Goal: Task Accomplishment & Management: Manage account settings

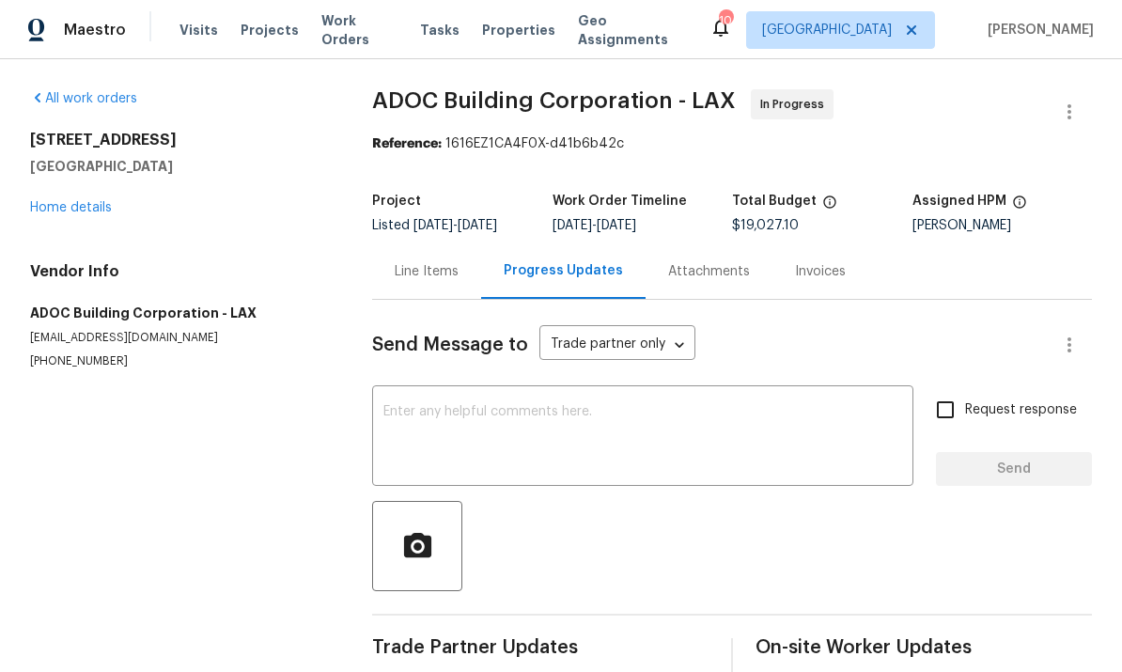
scroll to position [-11, 0]
click at [96, 195] on div "[STREET_ADDRESS] Home details" at bounding box center [178, 174] width 297 height 86
click at [102, 207] on link "Home details" at bounding box center [71, 207] width 82 height 13
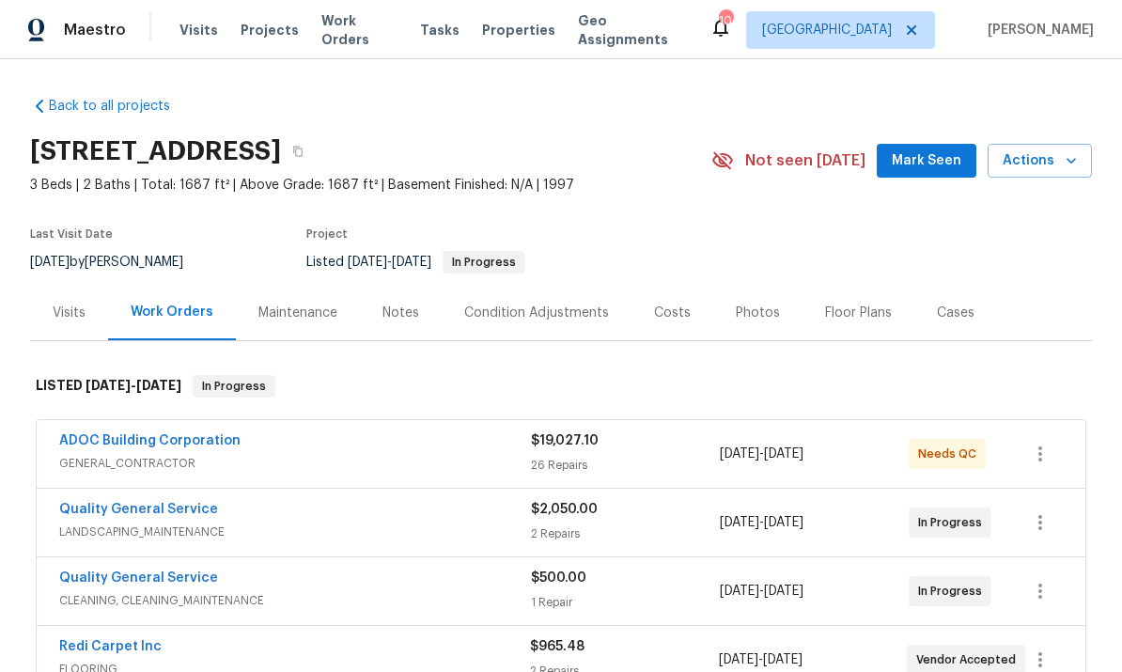
click at [455, 446] on div "ADOC Building Corporation" at bounding box center [295, 442] width 472 height 23
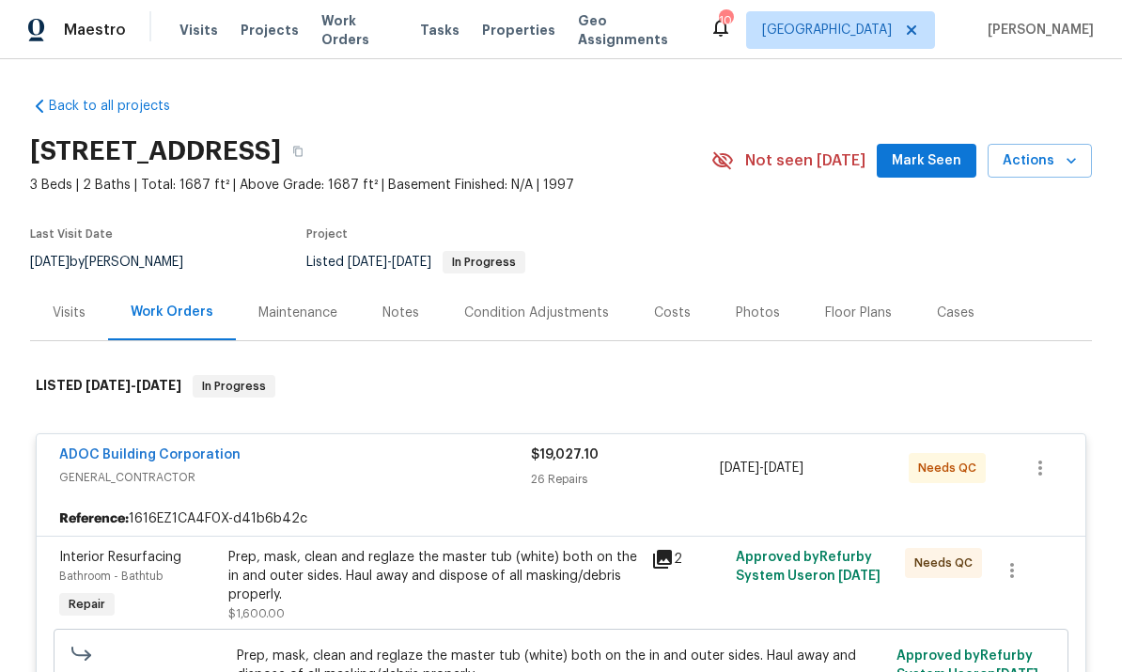
click at [136, 455] on link "ADOC Building Corporation" at bounding box center [149, 454] width 181 height 13
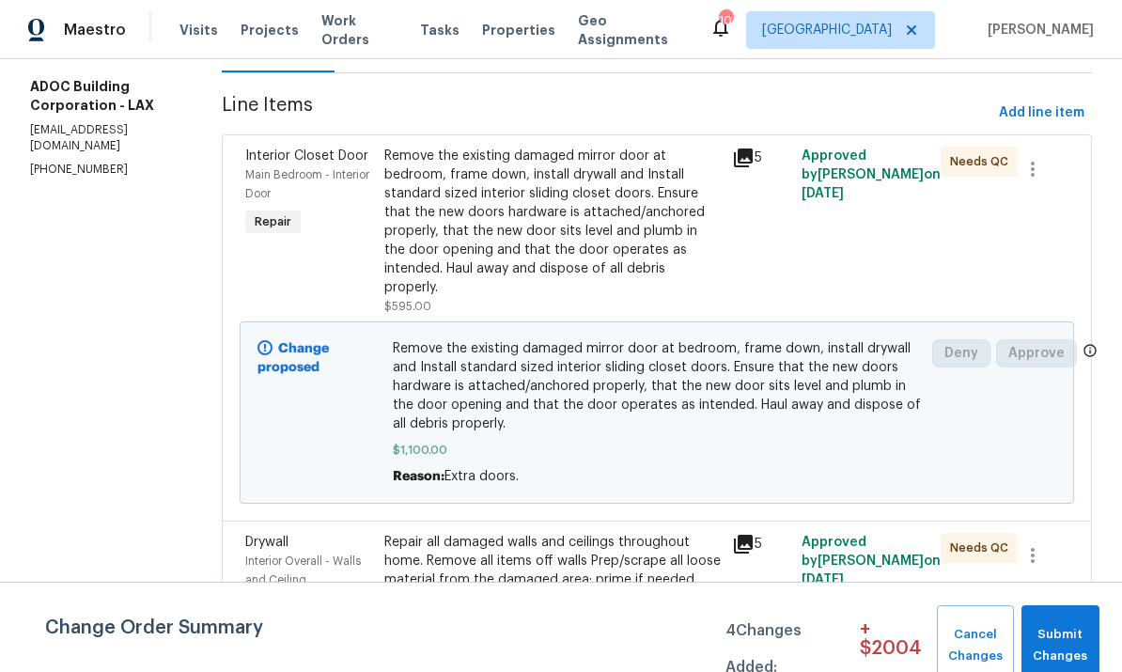
scroll to position [227, 0]
click at [1056, 633] on span "Submit Changes" at bounding box center [1060, 645] width 59 height 43
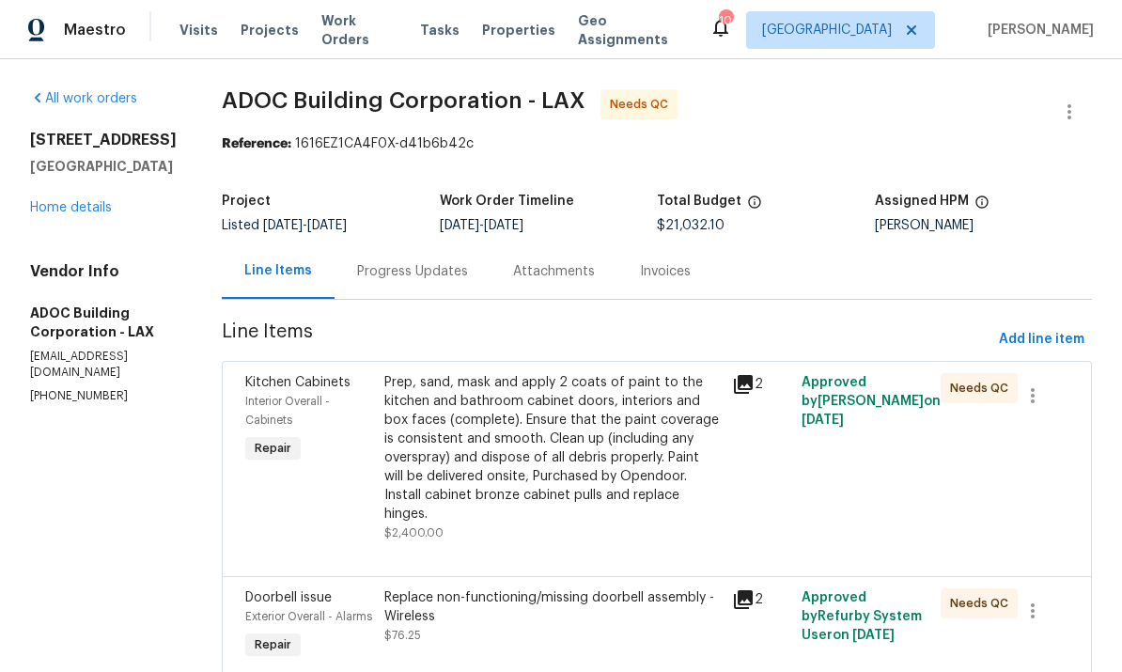
scroll to position [0, 0]
click at [95, 213] on link "Home details" at bounding box center [71, 207] width 82 height 13
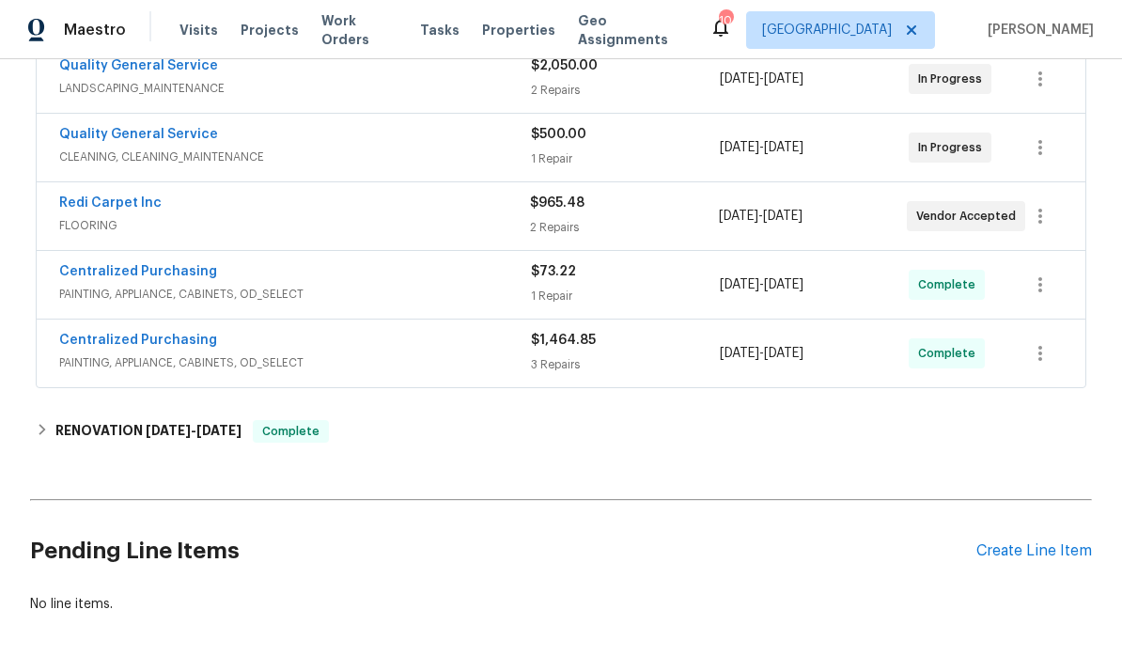
scroll to position [442, 0]
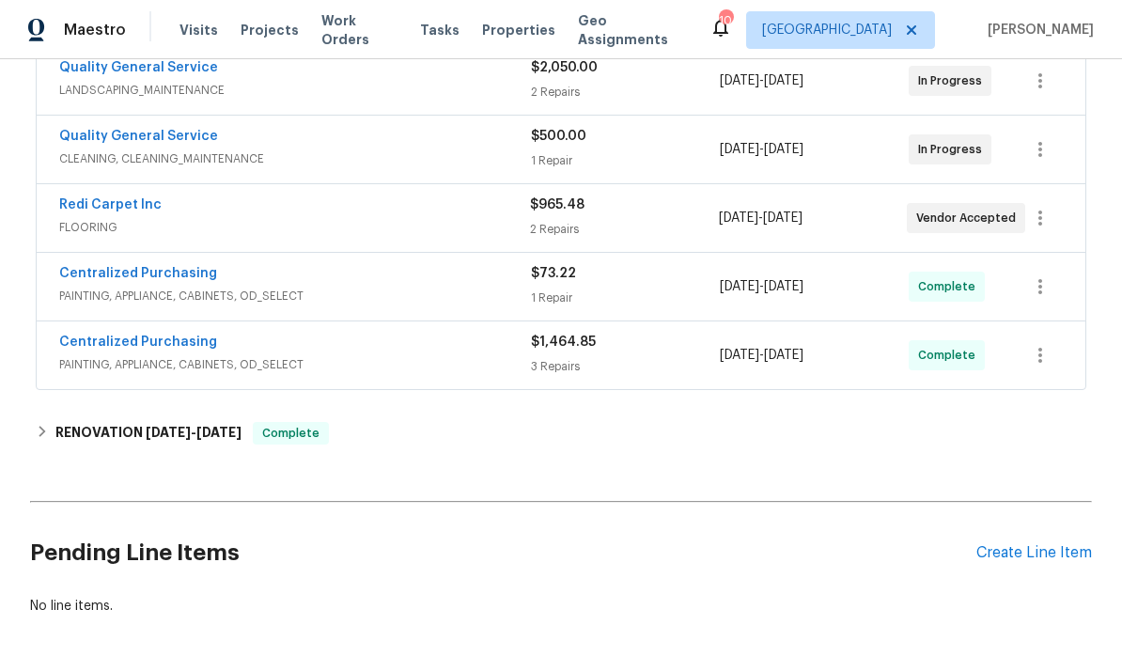
click at [92, 199] on link "Redi Carpet Inc" at bounding box center [110, 204] width 102 height 13
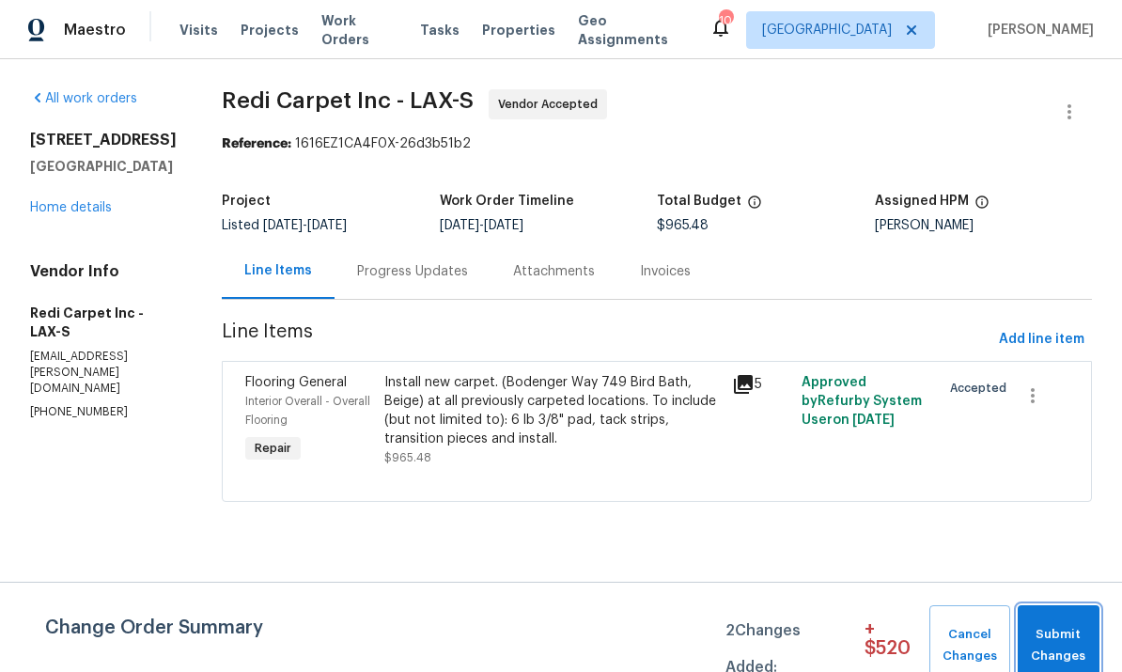
click at [1055, 647] on span "Submit Changes" at bounding box center [1058, 645] width 63 height 43
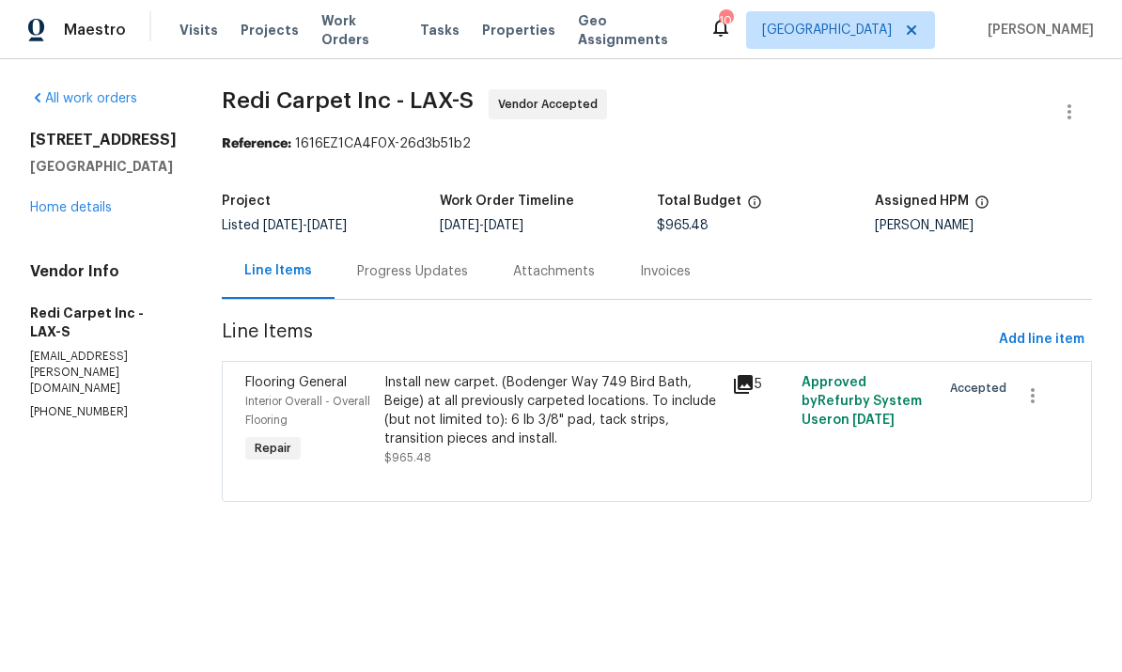
click at [76, 214] on link "Home details" at bounding box center [71, 207] width 82 height 13
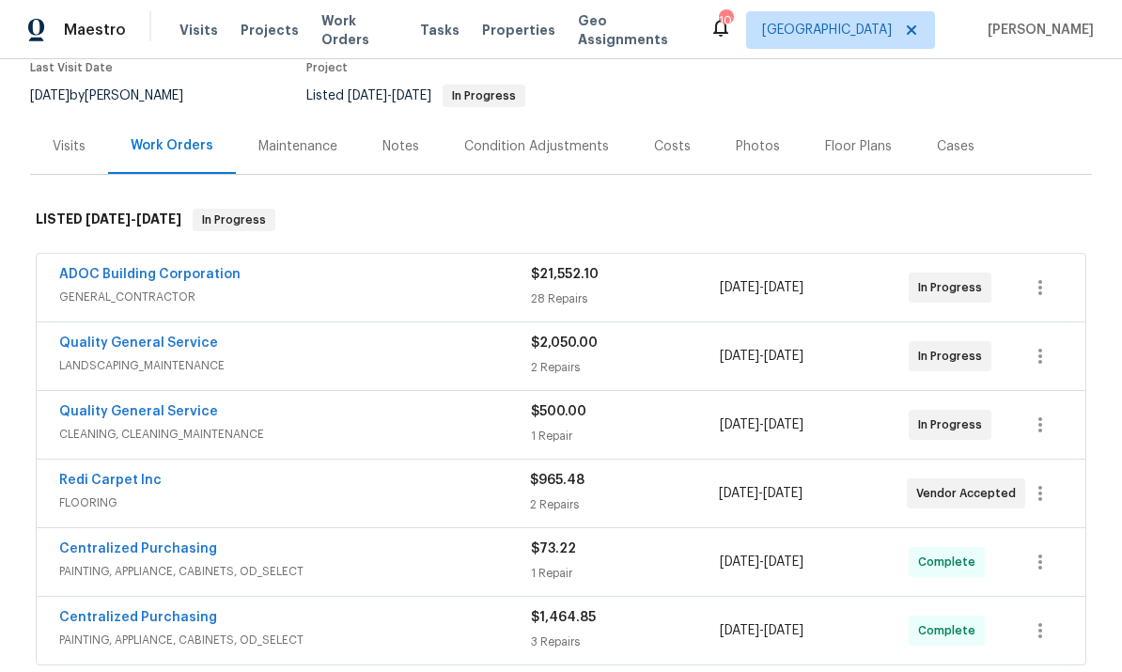
scroll to position [157, 0]
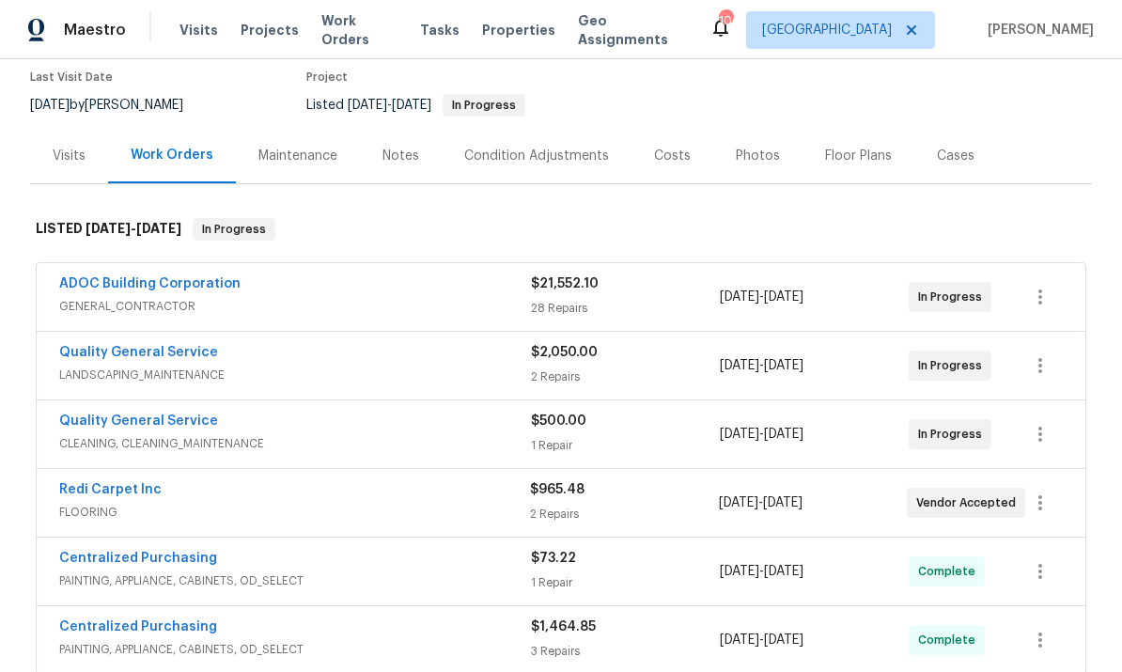
click at [123, 277] on link "ADOC Building Corporation" at bounding box center [149, 283] width 181 height 13
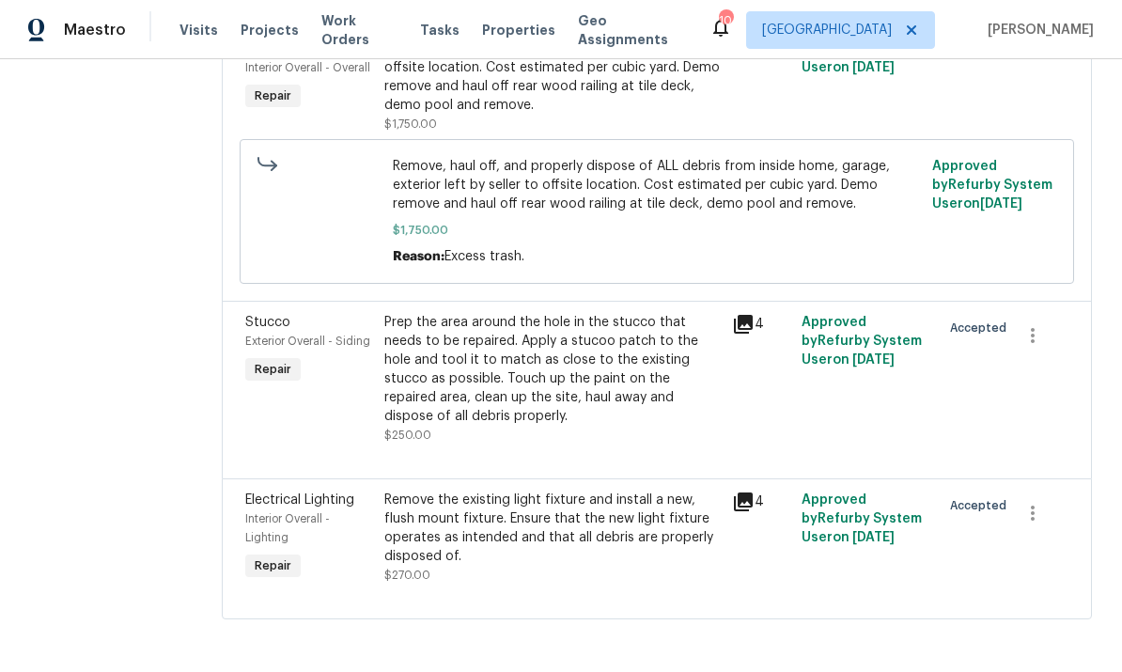
scroll to position [5264, 0]
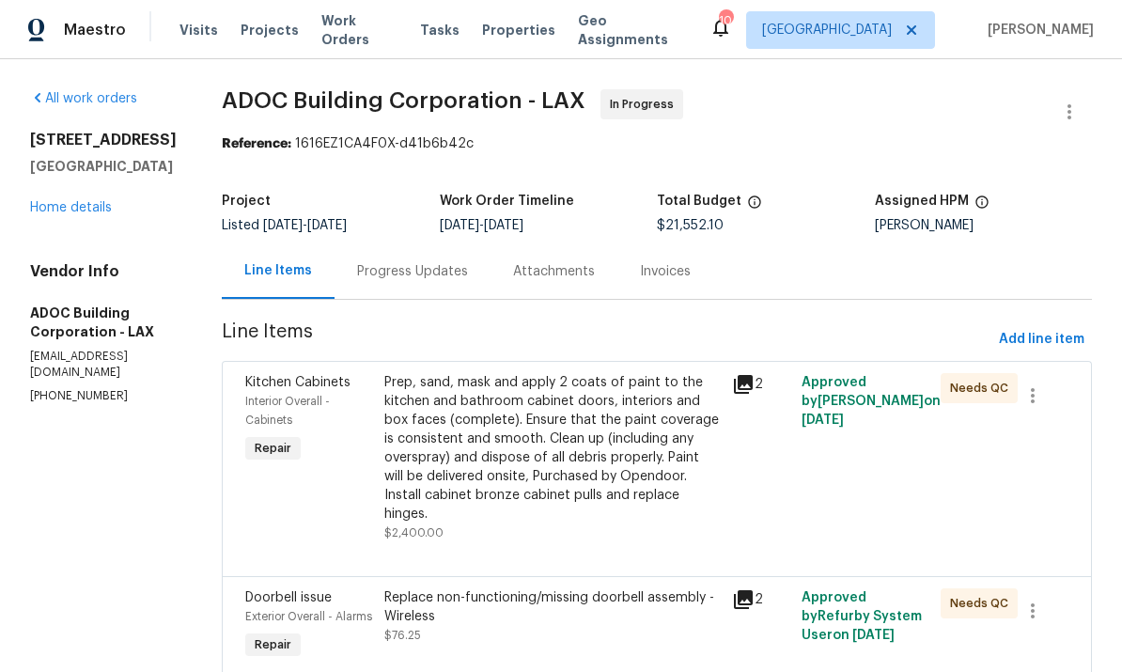
scroll to position [0, 0]
click at [49, 203] on link "Home details" at bounding box center [71, 207] width 82 height 13
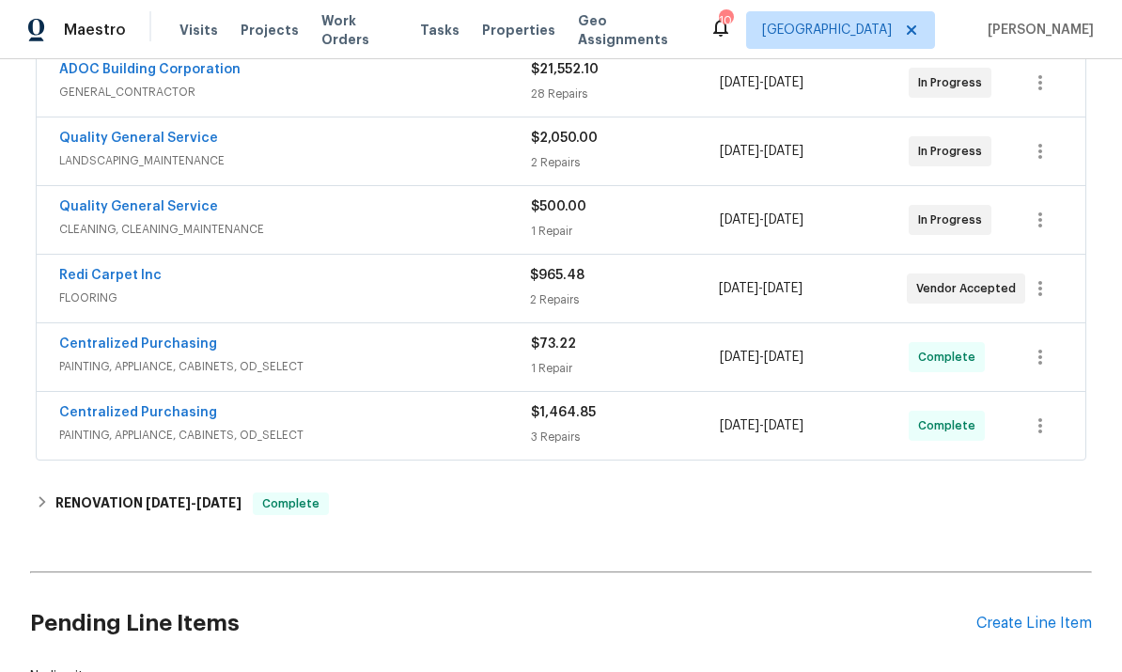
scroll to position [370, 0]
